Goal: Task Accomplishment & Management: Complete application form

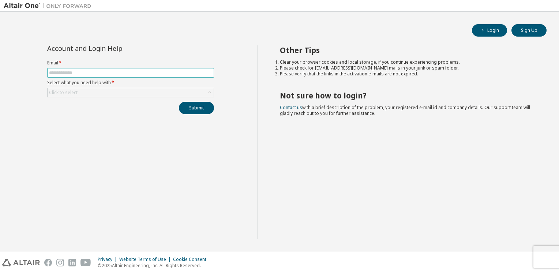
click at [97, 74] on input "text" at bounding box center [130, 73] width 163 height 6
type input "**********"
click at [95, 92] on div "Click to select" at bounding box center [131, 92] width 166 height 9
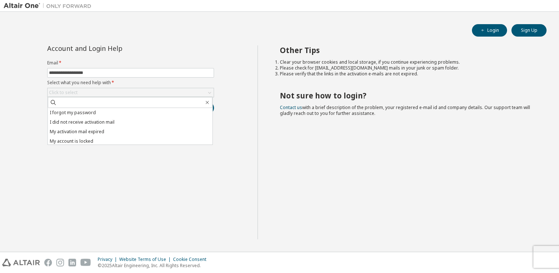
drag, startPoint x: 498, startPoint y: 3, endPoint x: 449, endPoint y: 122, distance: 128.6
click at [449, 122] on div "Other Tips Clear your browser cookies and local storage, if you continue experi…" at bounding box center [406, 142] width 298 height 194
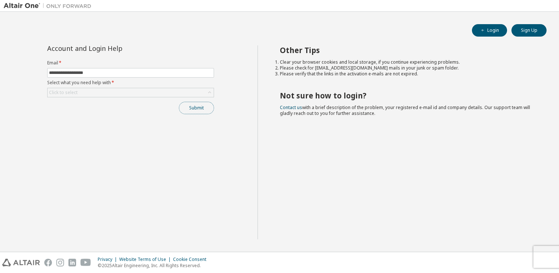
click at [193, 105] on button "Submit" at bounding box center [196, 108] width 35 height 12
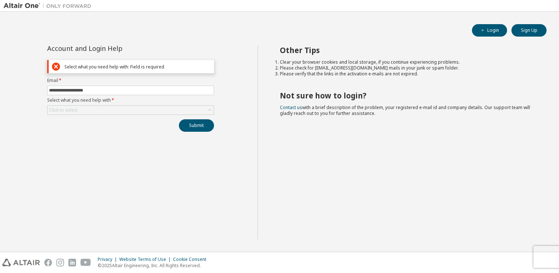
click at [162, 104] on form "**********" at bounding box center [130, 96] width 167 height 37
click at [137, 112] on div "Click to select" at bounding box center [131, 110] width 166 height 9
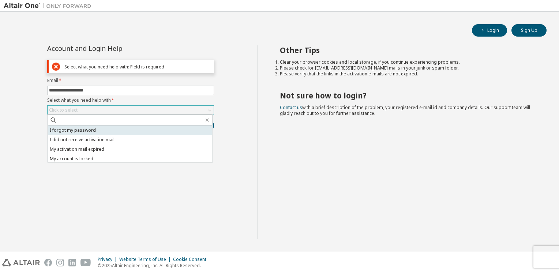
click at [90, 133] on li "I forgot my password" at bounding box center [130, 130] width 165 height 10
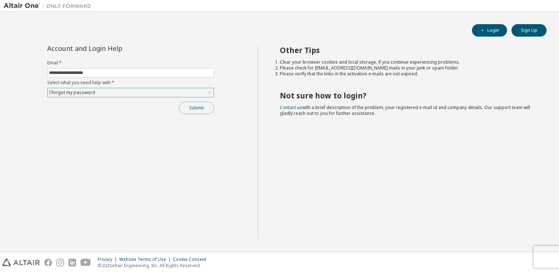
click at [198, 111] on button "Submit" at bounding box center [196, 108] width 35 height 12
click at [481, 27] on span "button" at bounding box center [483, 30] width 6 height 6
